Goal: Navigation & Orientation: Find specific page/section

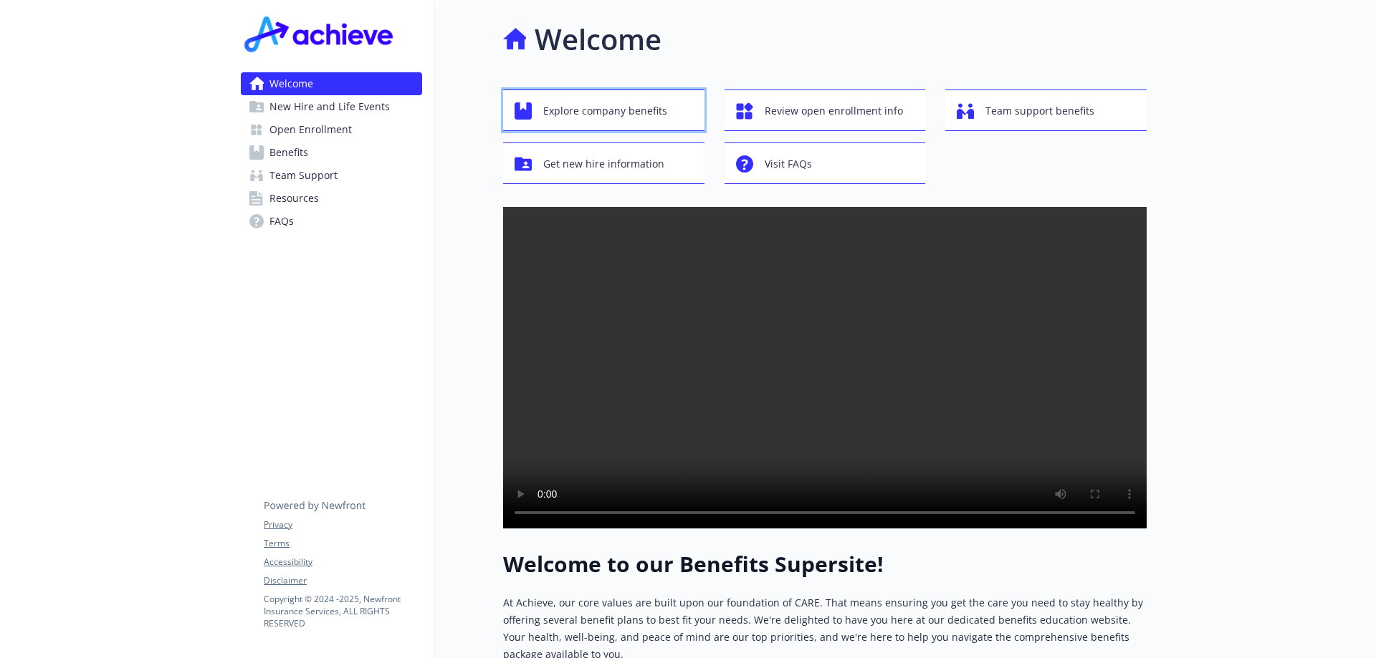
click at [572, 106] on span "Explore company benefits" at bounding box center [605, 110] width 124 height 27
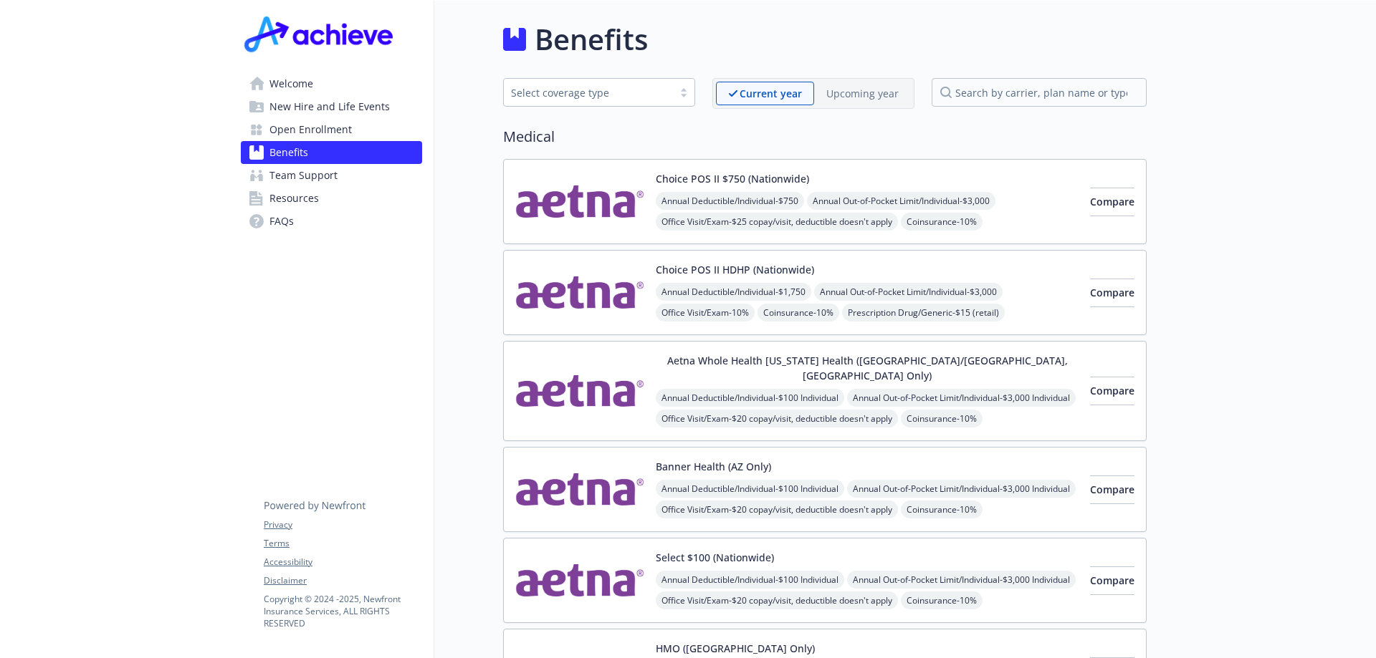
click at [300, 176] on span "Team Support" at bounding box center [303, 175] width 68 height 23
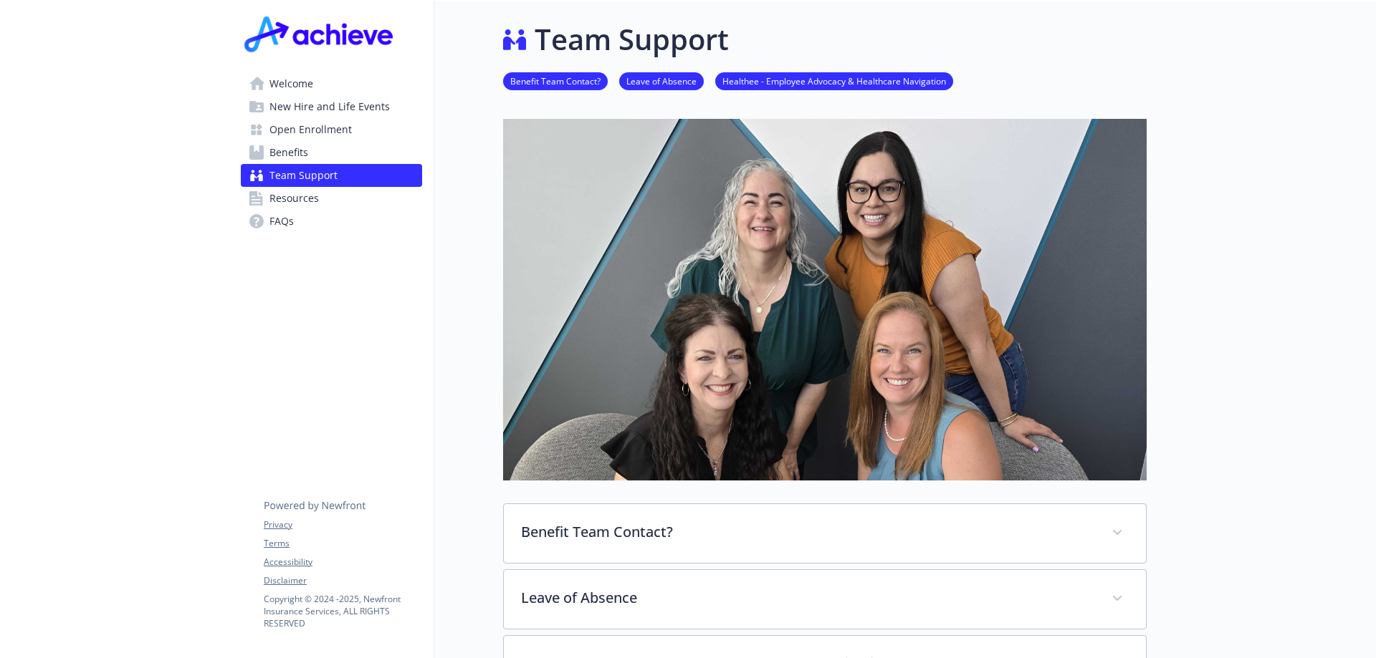
scroll to position [143, 0]
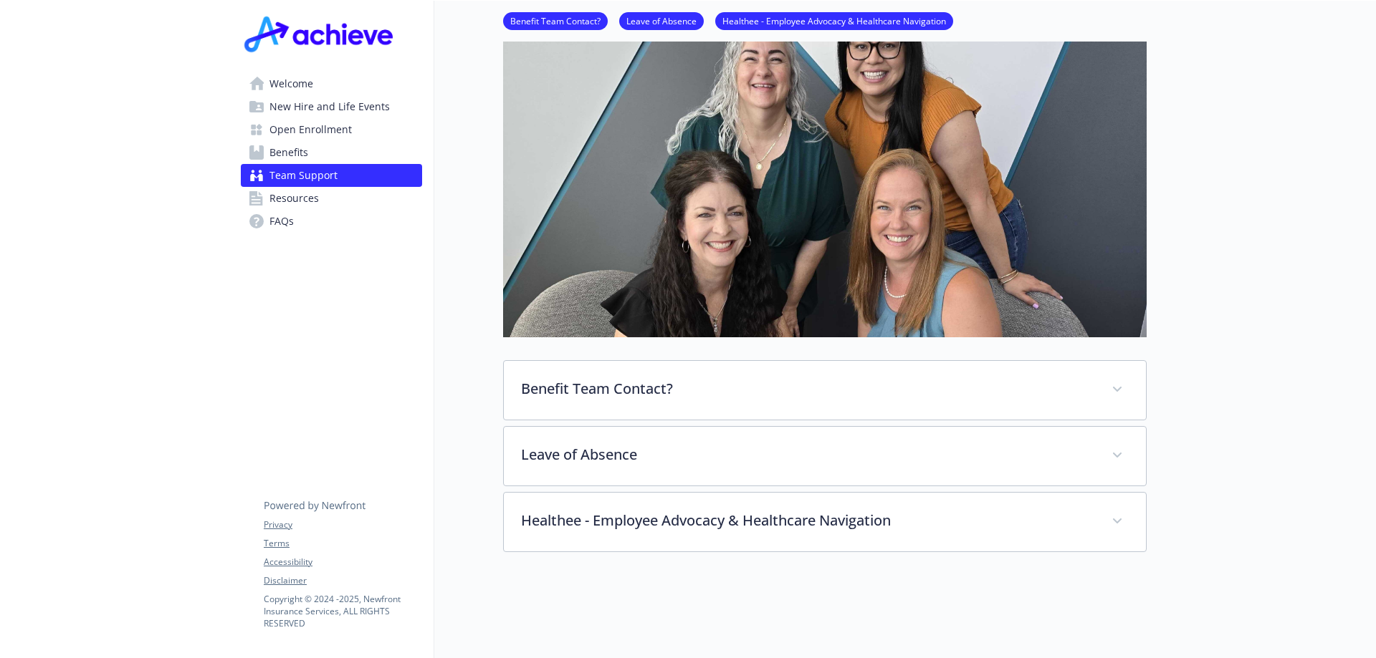
click at [291, 195] on span "Resources" at bounding box center [293, 198] width 49 height 23
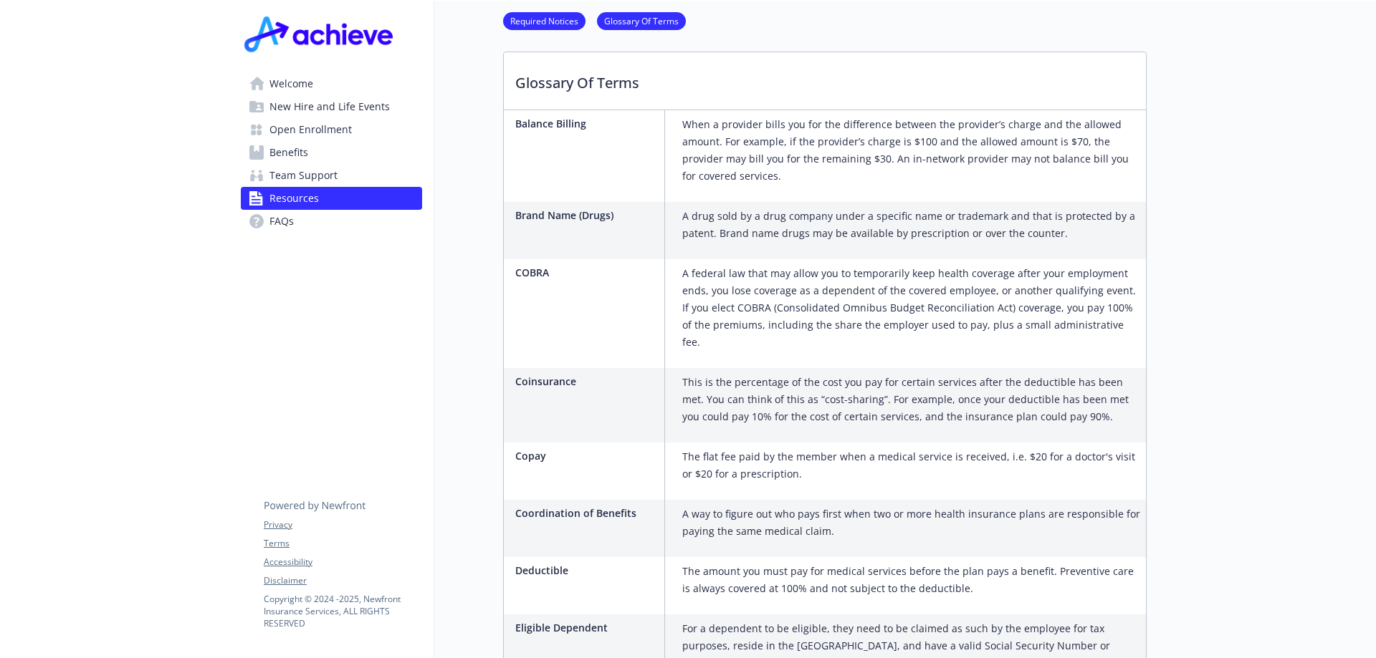
scroll to position [788, 0]
